Goal: Task Accomplishment & Management: Manage account settings

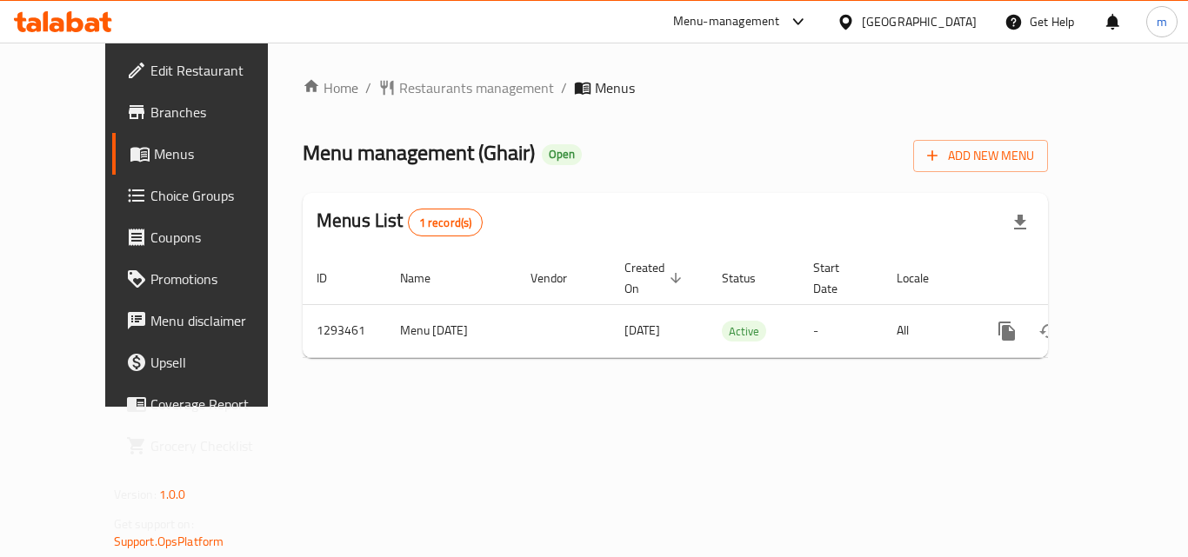
drag, startPoint x: 0, startPoint y: 0, endPoint x: 961, endPoint y: 31, distance: 961.2
click at [949, 20] on div "Oman" at bounding box center [919, 21] width 115 height 19
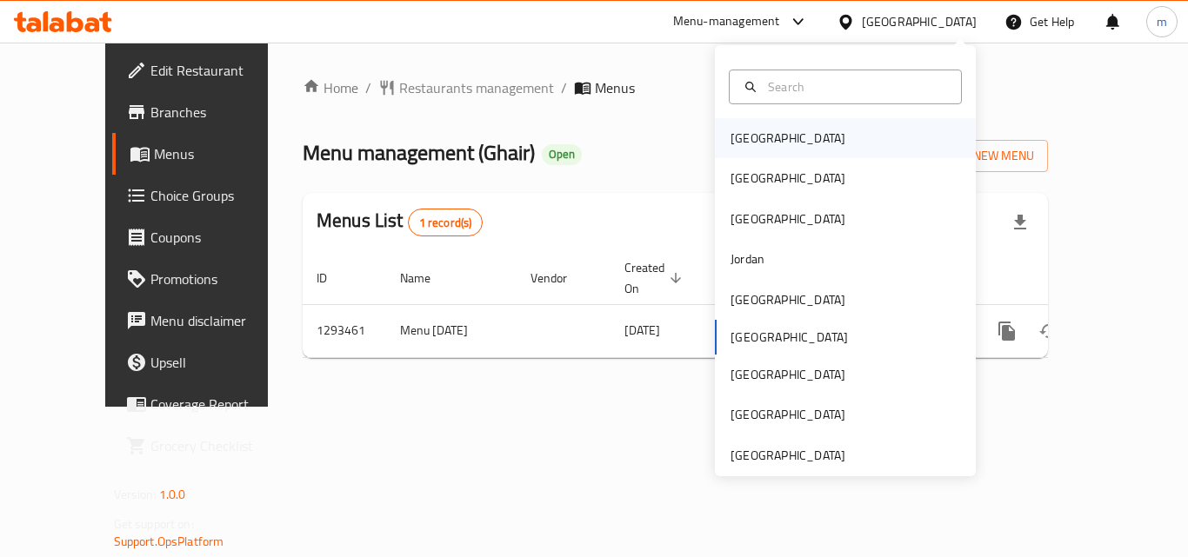
click at [789, 146] on div "Bahrain" at bounding box center [845, 138] width 261 height 40
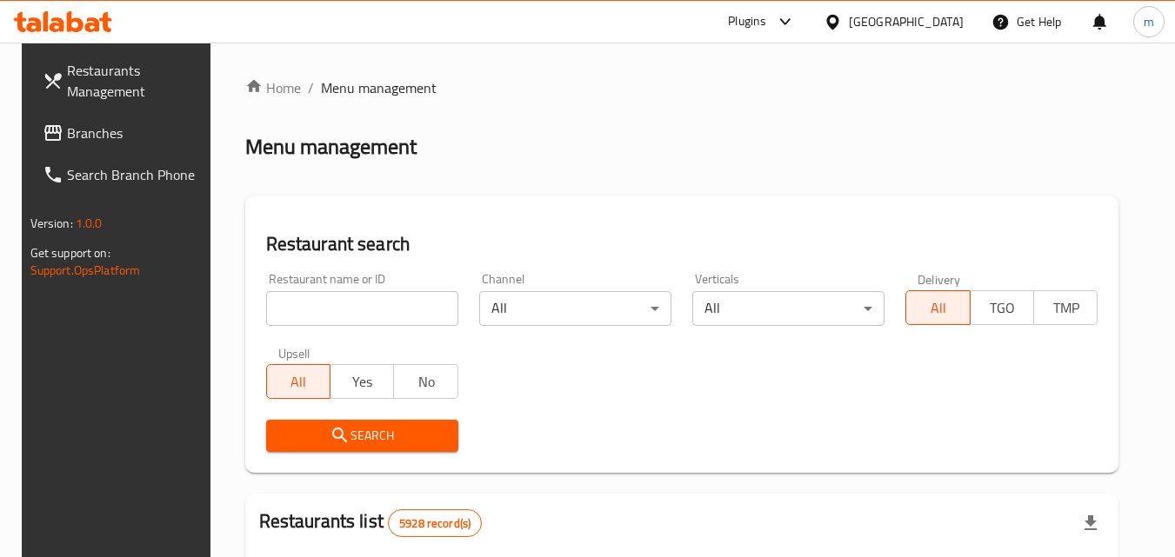
click at [70, 129] on span "Branches" at bounding box center [135, 133] width 137 height 21
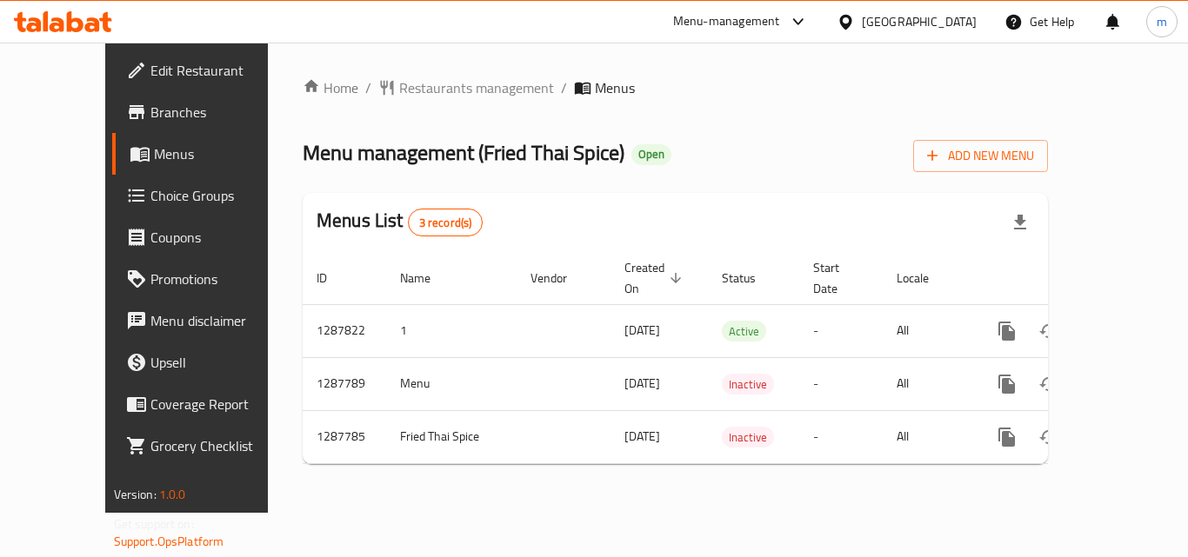
click at [942, 24] on div "Bahrain" at bounding box center [919, 21] width 115 height 19
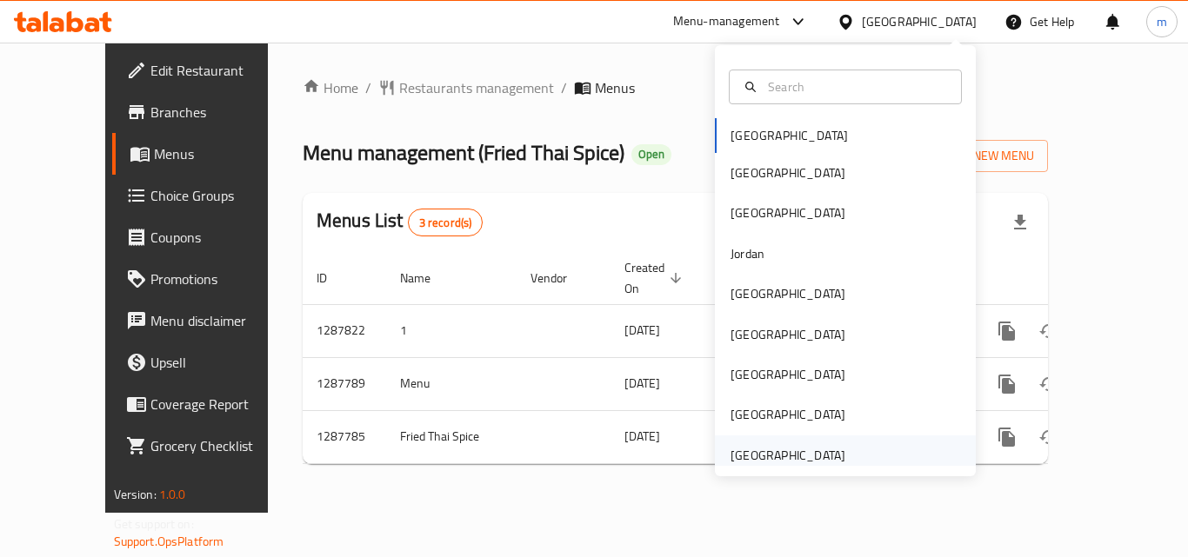
click at [822, 462] on div "[GEOGRAPHIC_DATA]" at bounding box center [787, 456] width 143 height 40
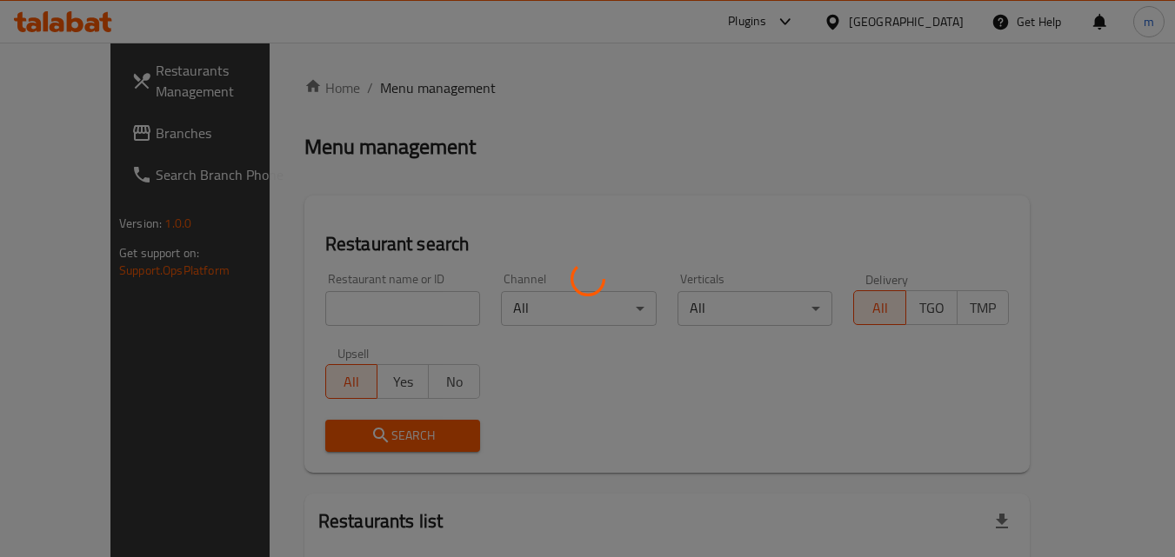
click at [137, 144] on div at bounding box center [587, 278] width 1175 height 557
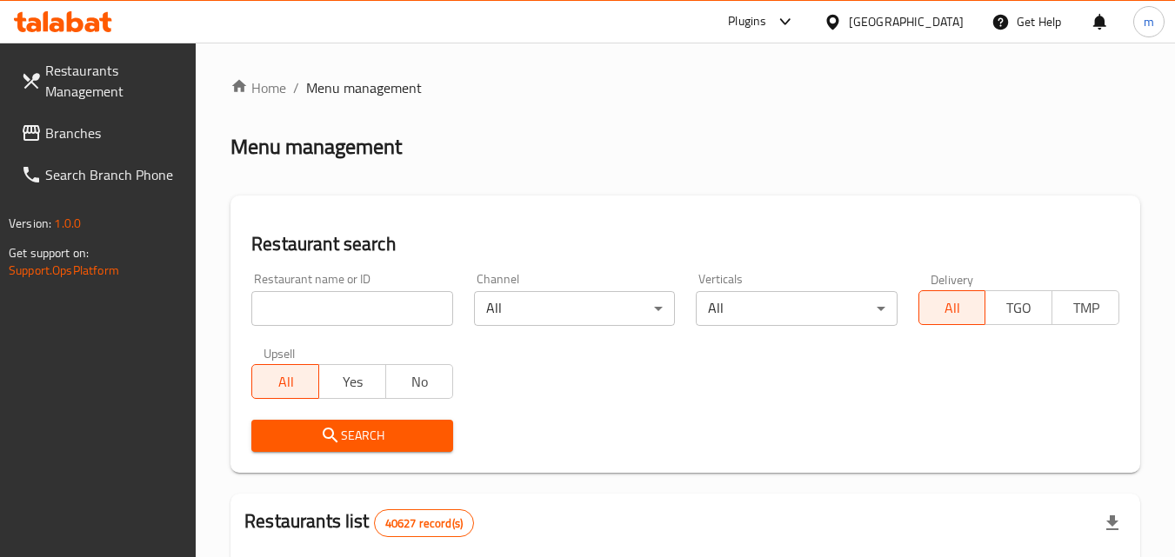
click at [96, 137] on span "Branches" at bounding box center [113, 133] width 137 height 21
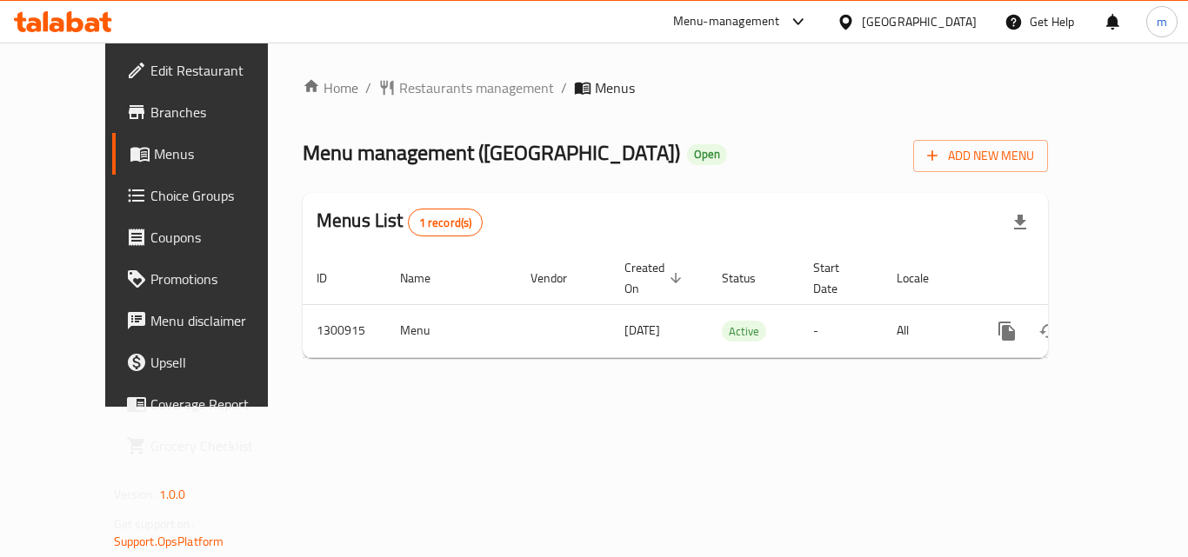
click at [150, 195] on span "Choice Groups" at bounding box center [219, 195] width 139 height 21
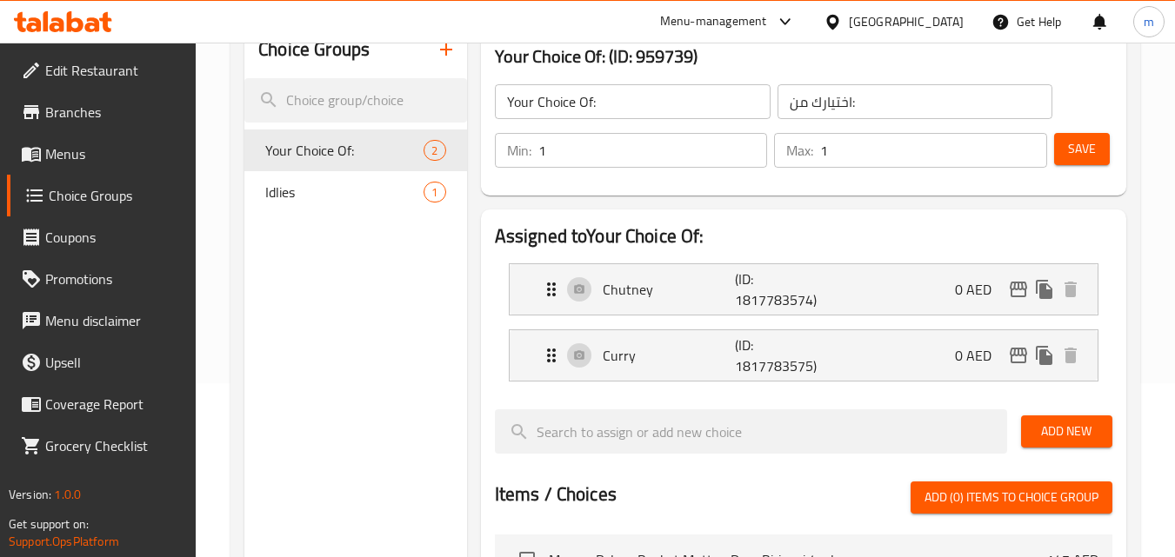
scroll to position [87, 0]
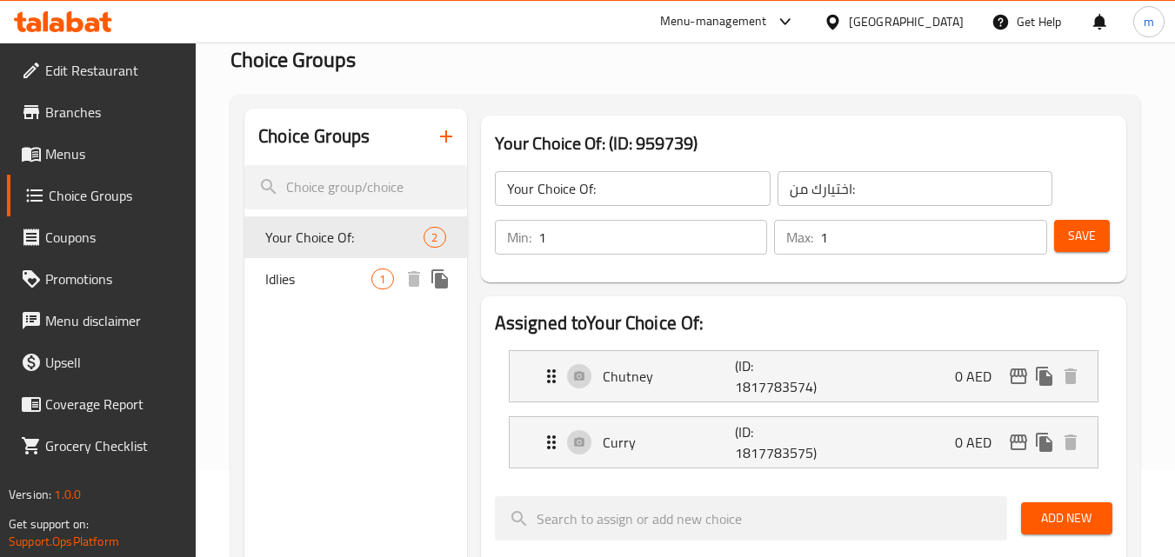
click at [291, 283] on span "Idlies" at bounding box center [318, 279] width 106 height 21
type input "Idlies"
type input "إيدلي"
type input "0"
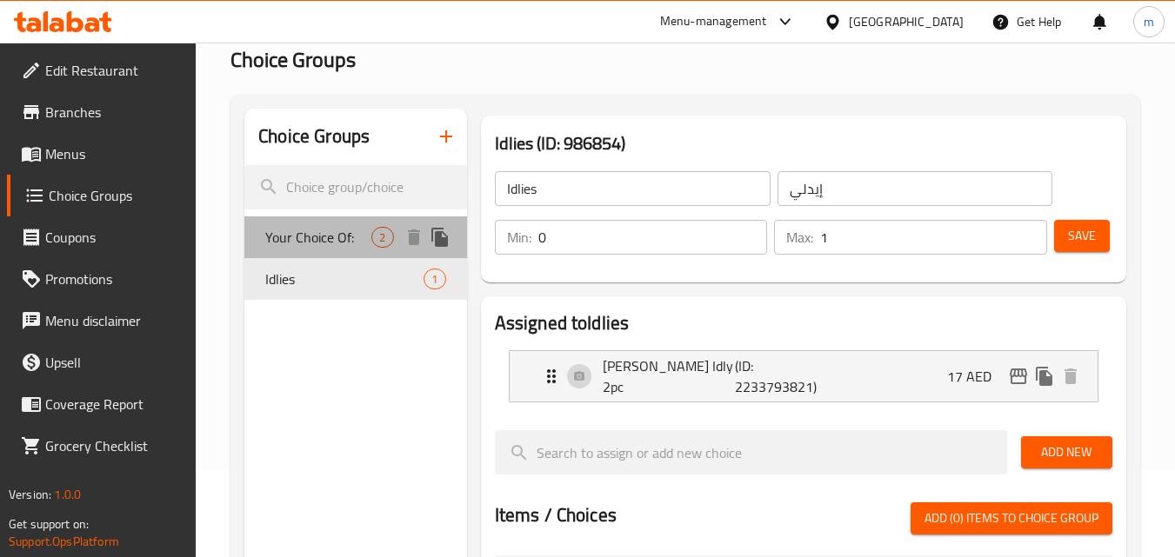
click at [327, 246] on span "Your Choice Of:" at bounding box center [318, 237] width 106 height 21
type input "Your Choice Of:"
type input "اختيارك من:"
type input "1"
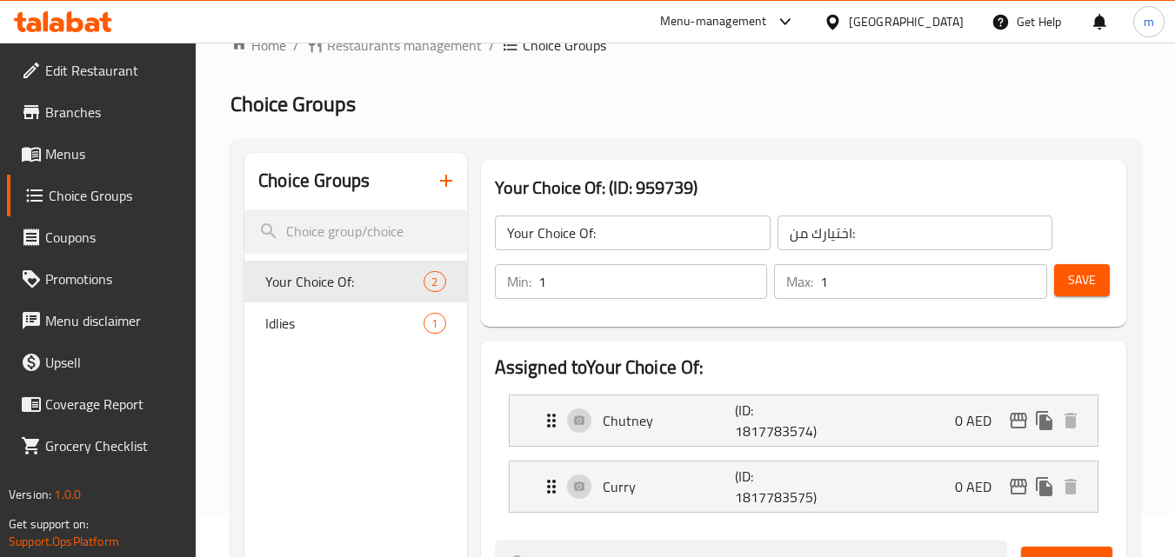
scroll to position [0, 0]
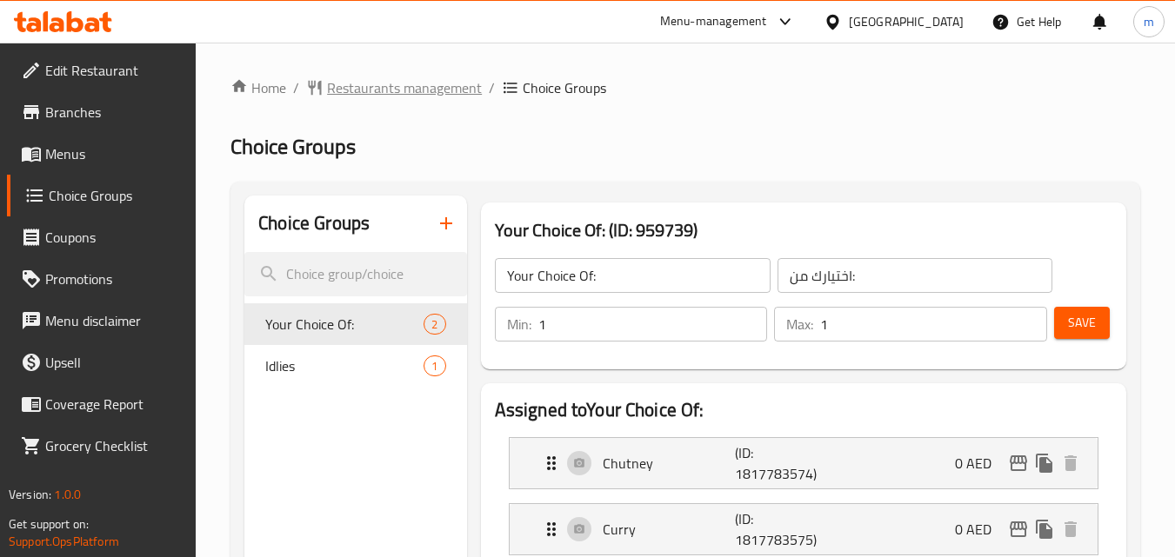
click at [394, 85] on span "Restaurants management" at bounding box center [404, 87] width 155 height 21
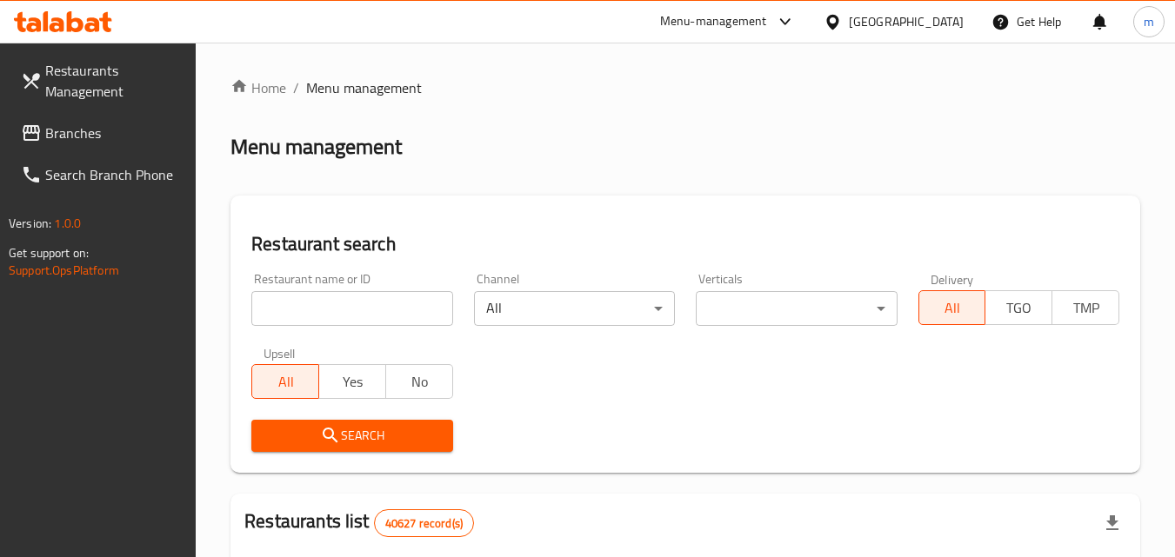
click at [66, 140] on span "Branches" at bounding box center [113, 133] width 137 height 21
